Goal: Check status: Check status

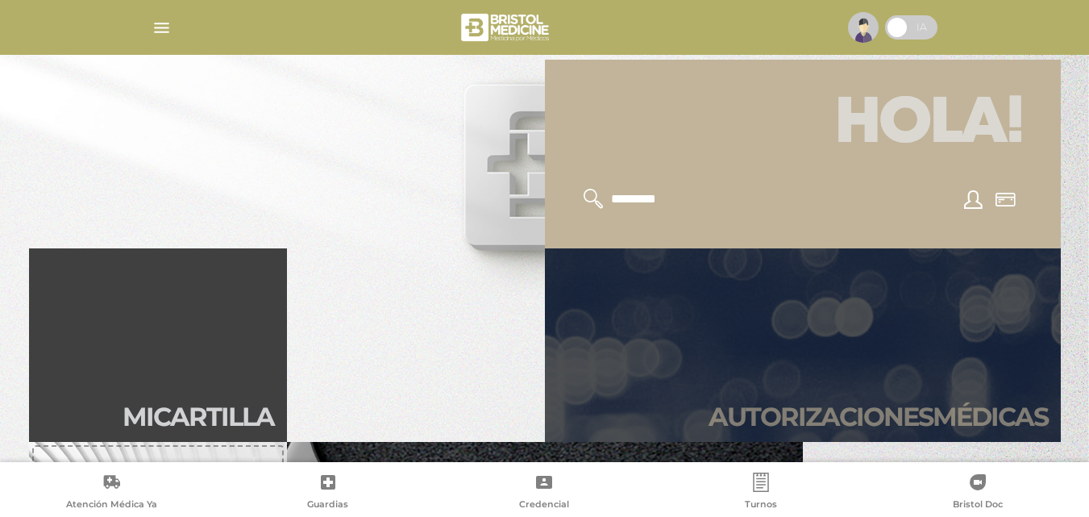
scroll to position [322, 0]
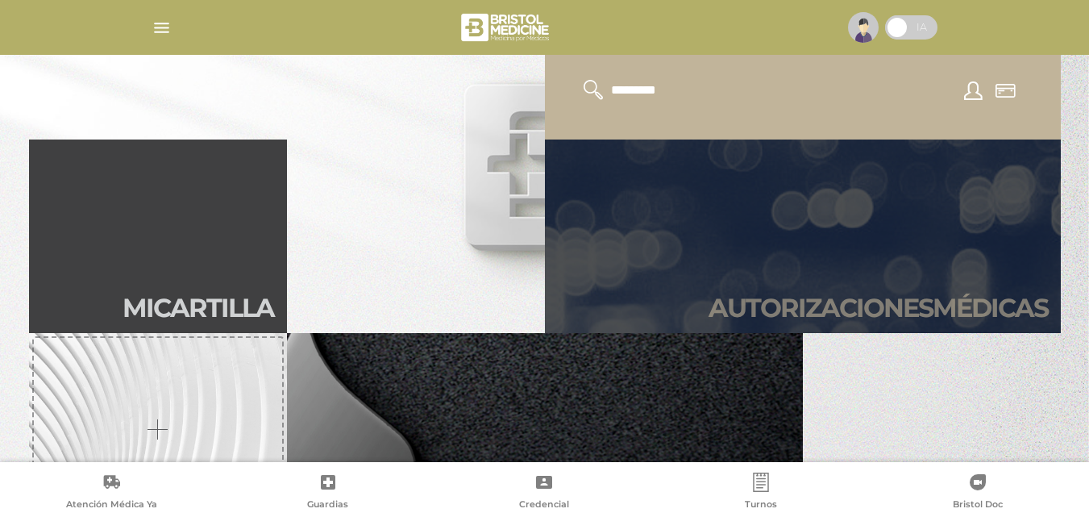
click at [806, 301] on h2 "Autori zaciones médicas" at bounding box center [878, 308] width 339 height 31
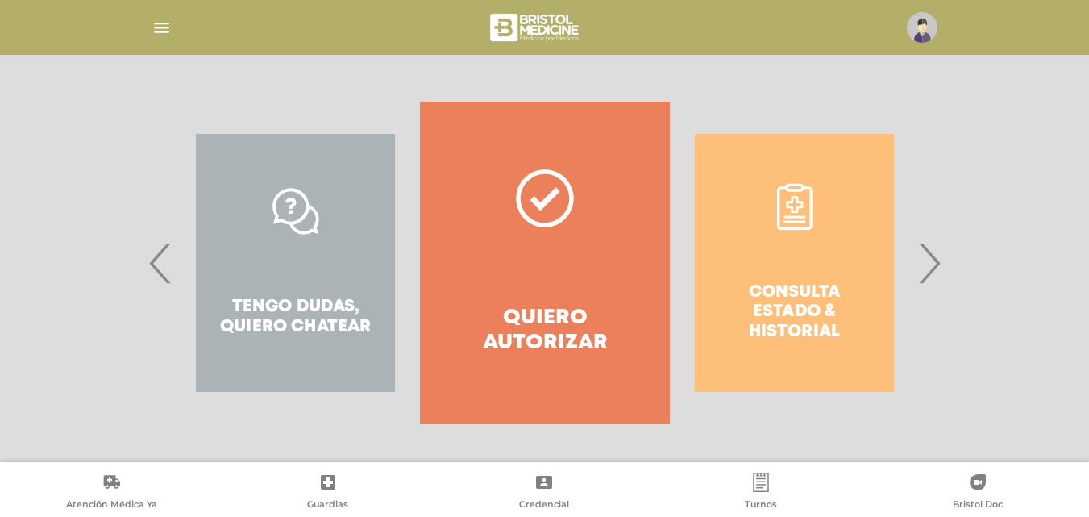
scroll to position [293, 0]
click at [819, 283] on div "Consulta estado & historial" at bounding box center [794, 262] width 249 height 322
click at [799, 297] on div "Consulta estado & historial" at bounding box center [794, 262] width 249 height 322
click at [935, 264] on span "›" at bounding box center [928, 261] width 31 height 87
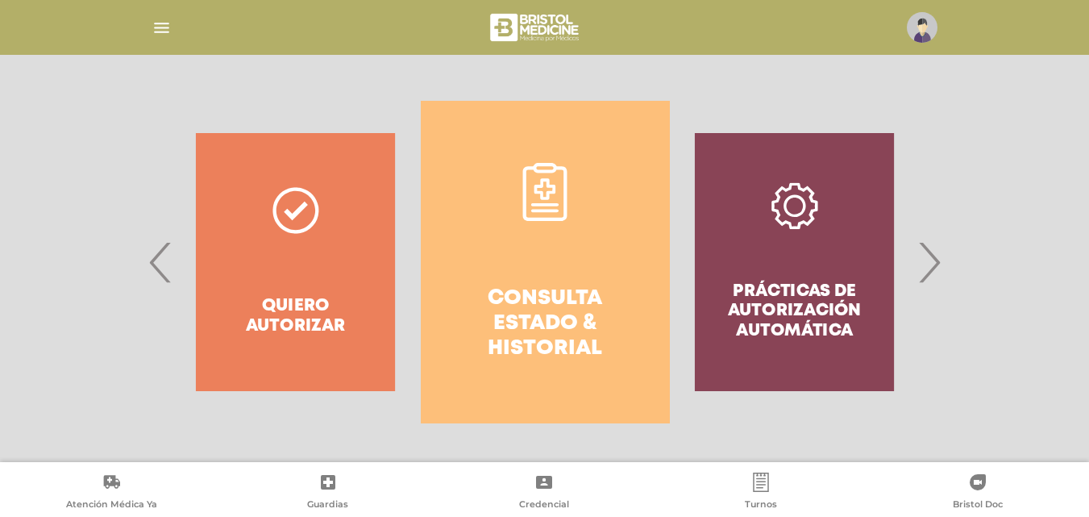
click at [572, 305] on h4 "Consulta estado & historial" at bounding box center [545, 324] width 191 height 76
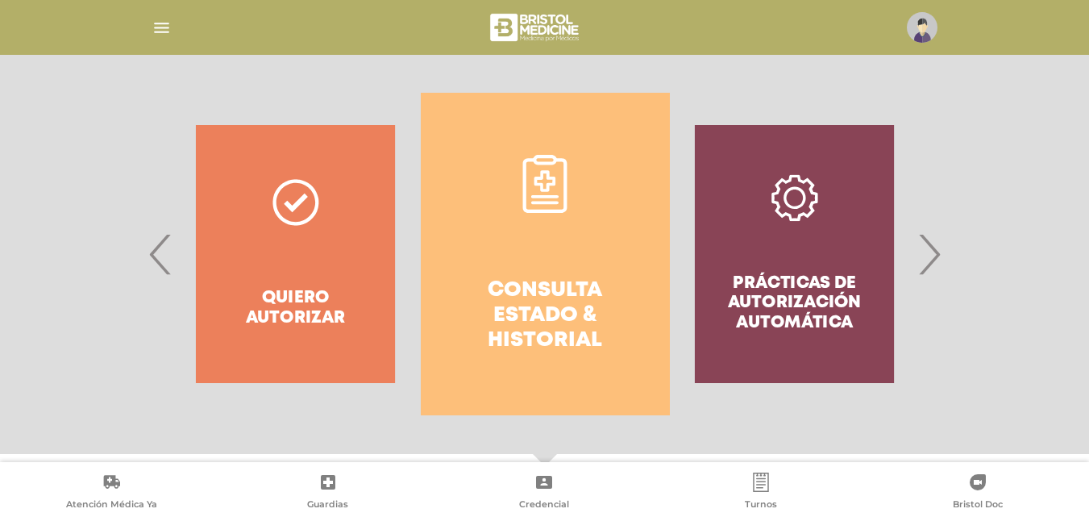
scroll to position [313, 0]
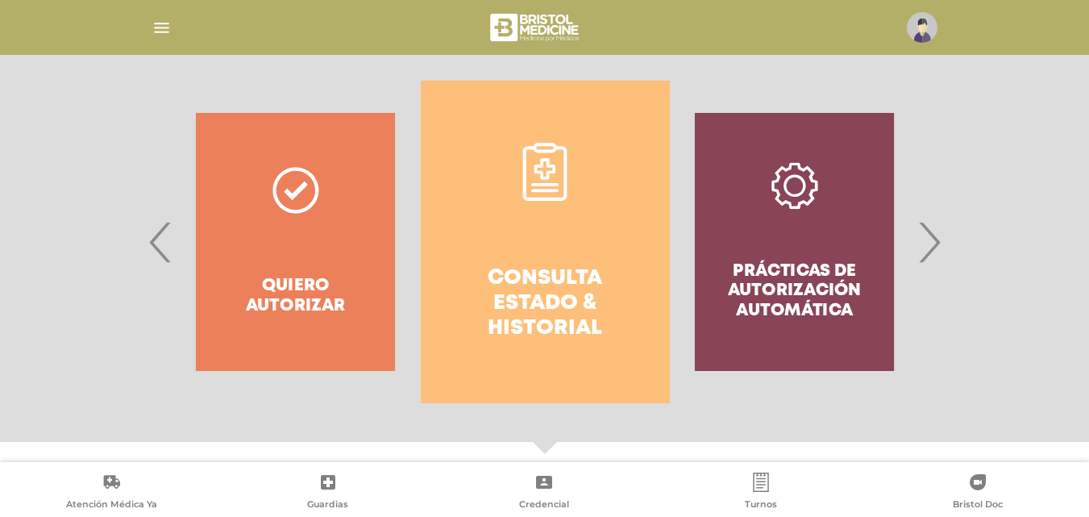
click at [159, 237] on span "‹" at bounding box center [160, 241] width 31 height 87
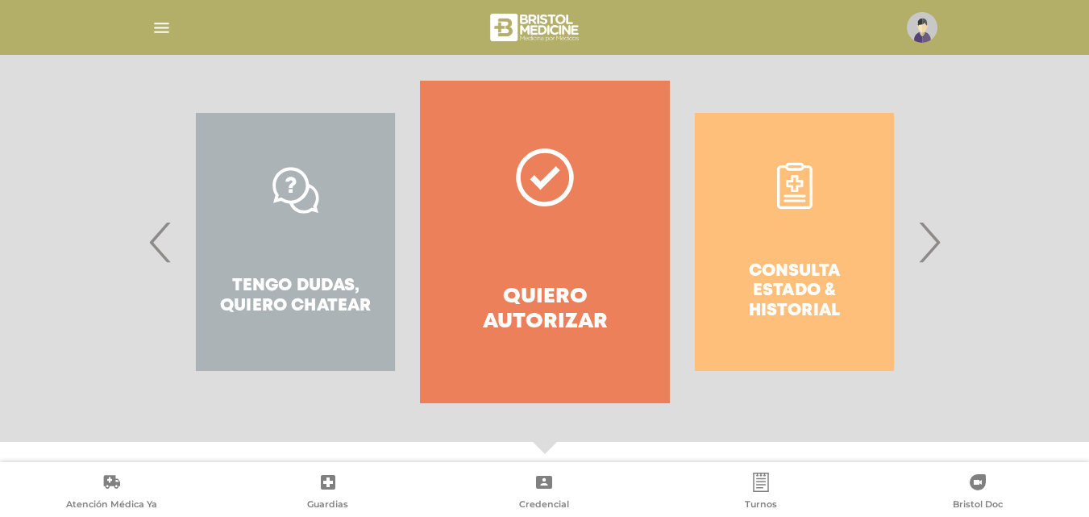
click at [159, 237] on span "‹" at bounding box center [160, 241] width 31 height 87
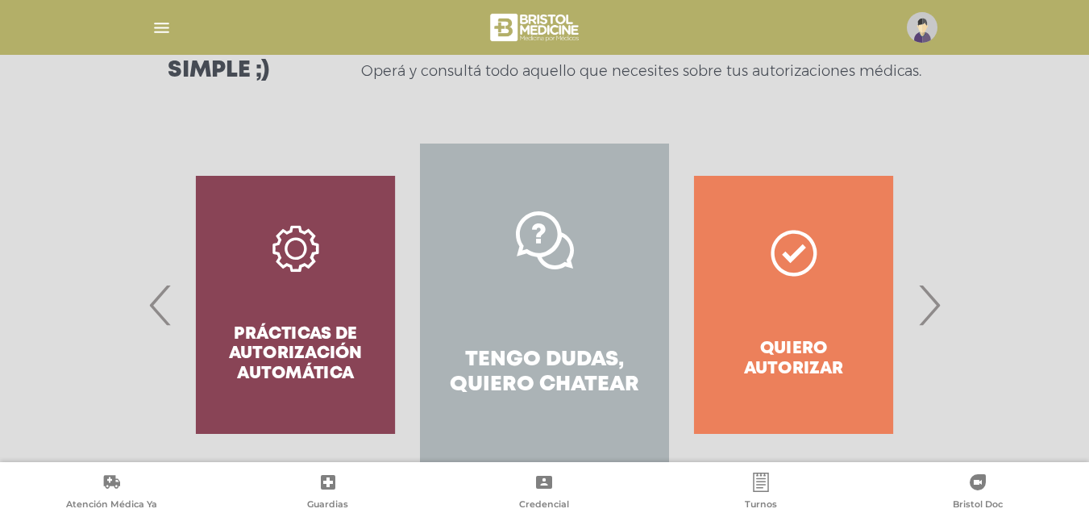
scroll to position [232, 0]
